Goal: Task Accomplishment & Management: Manage account settings

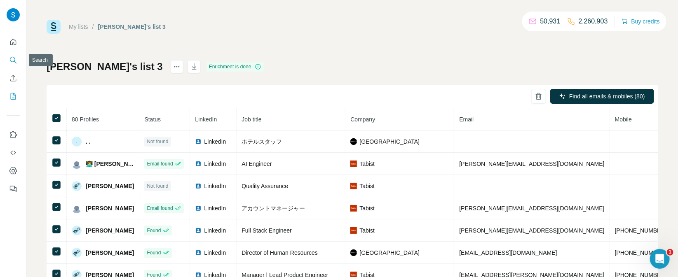
click at [14, 59] on icon "Search" at bounding box center [13, 60] width 8 height 8
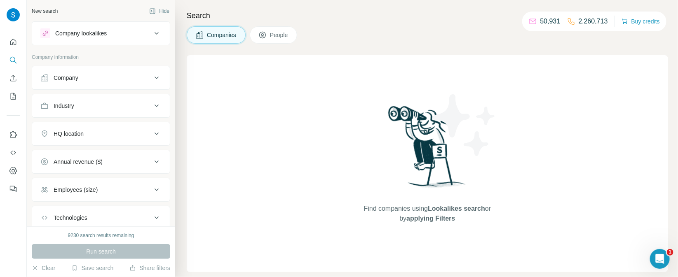
click at [126, 80] on div "Company" at bounding box center [95, 78] width 111 height 8
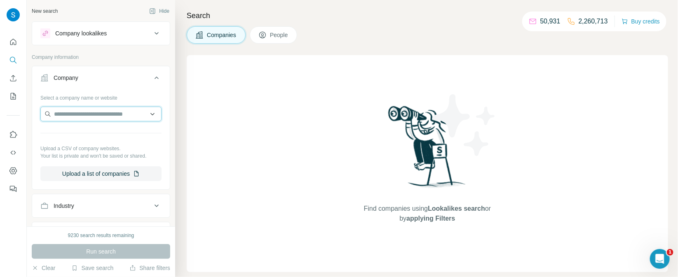
click at [115, 113] on input "text" at bounding box center [100, 114] width 121 height 15
paste input "**********"
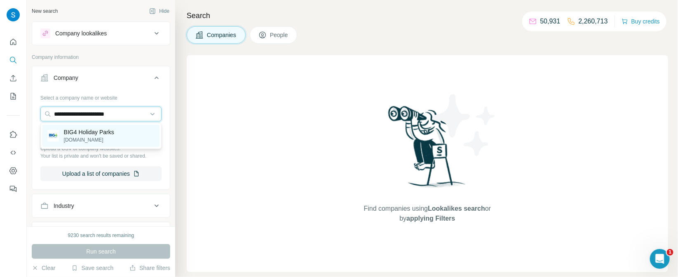
type input "**********"
click at [102, 136] on p "[DOMAIN_NAME]" at bounding box center [89, 139] width 50 height 7
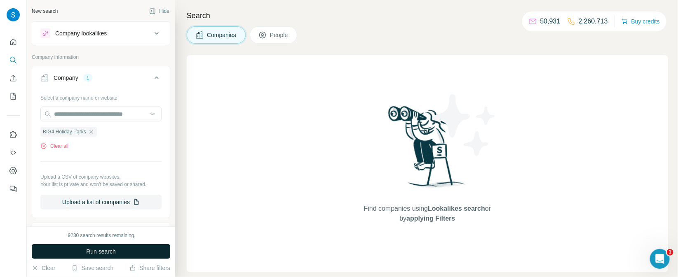
click at [104, 257] on button "Run search" at bounding box center [101, 251] width 138 height 15
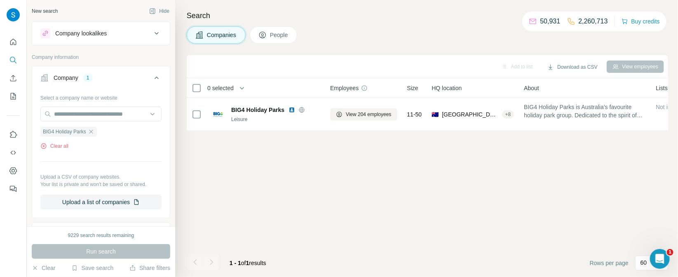
click at [280, 40] on button "People" at bounding box center [274, 34] width 48 height 17
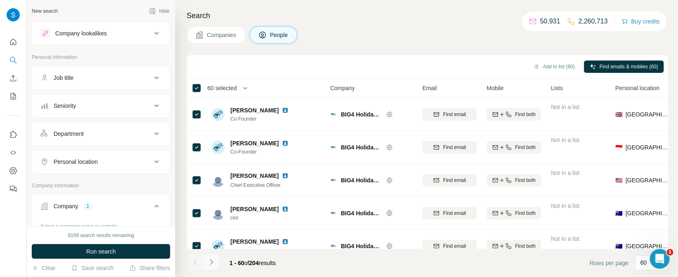
click at [216, 266] on button "Navigate to next page" at bounding box center [211, 262] width 16 height 16
click at [215, 266] on icon "Navigate to next page" at bounding box center [211, 262] width 8 height 8
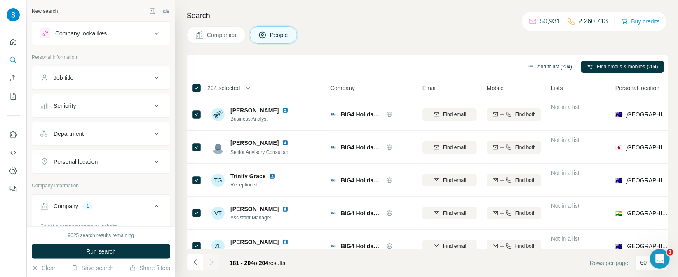
click at [538, 65] on button "Add to list (204)" at bounding box center [550, 67] width 56 height 12
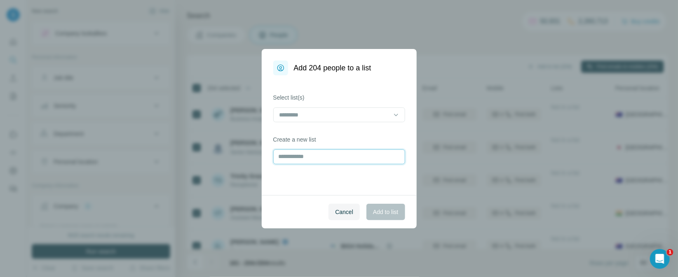
click at [330, 162] on input "text" at bounding box center [339, 157] width 132 height 15
type input "**********"
click at [380, 214] on span "Add to list" at bounding box center [385, 212] width 25 height 8
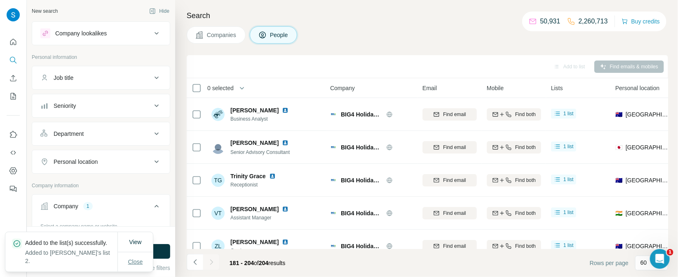
click at [141, 258] on span "Close" at bounding box center [135, 262] width 15 height 8
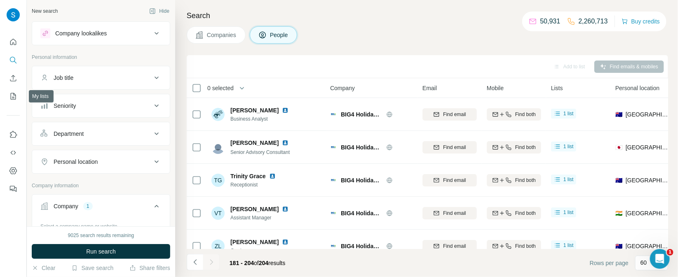
click at [5, 97] on div at bounding box center [13, 113] width 26 height 167
click at [13, 98] on icon "My lists" at bounding box center [13, 96] width 8 height 8
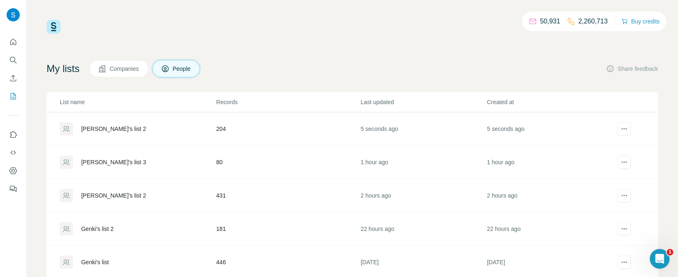
click at [100, 131] on div "[PERSON_NAME]'s list 2" at bounding box center [113, 129] width 65 height 8
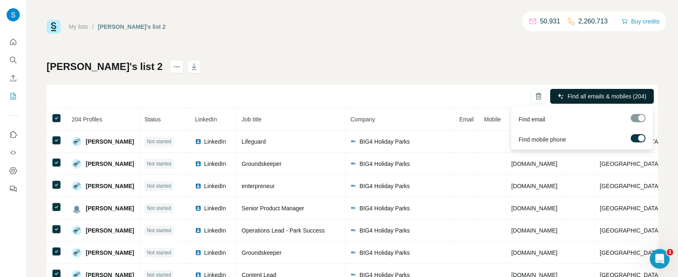
click at [616, 96] on span "Find all emails & mobiles (204)" at bounding box center [606, 96] width 79 height 8
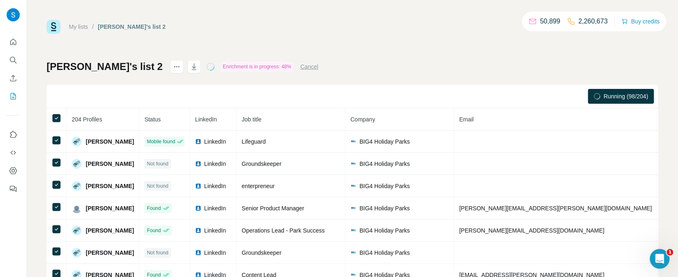
click at [356, 59] on div "My lists / [PERSON_NAME]'s list 2 50,899 2,260,673 Buy credits [PERSON_NAME]'s …" at bounding box center [353, 173] width 612 height 306
click at [192, 67] on icon "button" at bounding box center [194, 67] width 4 height 2
